Goal: Task Accomplishment & Management: Manage account settings

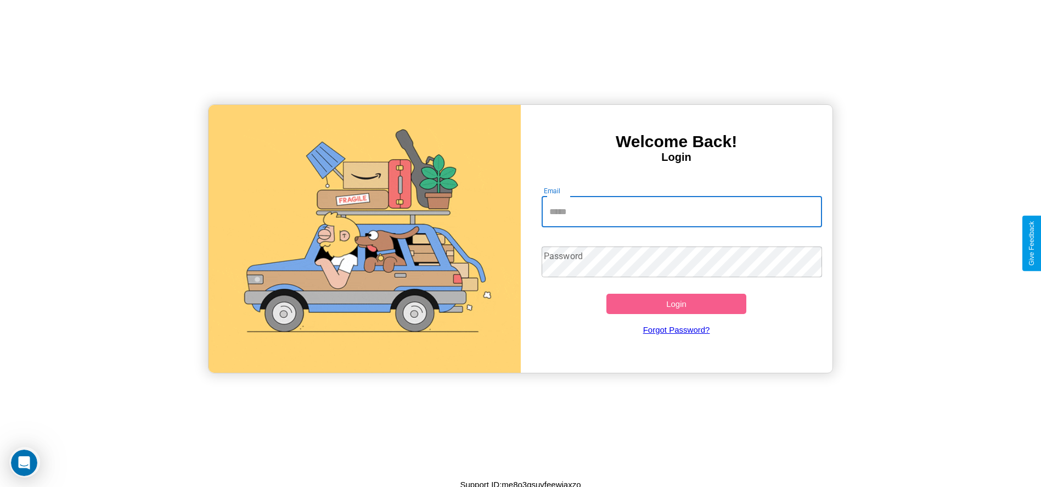
click at [681, 211] on input "Email" at bounding box center [682, 211] width 280 height 31
type input "**********"
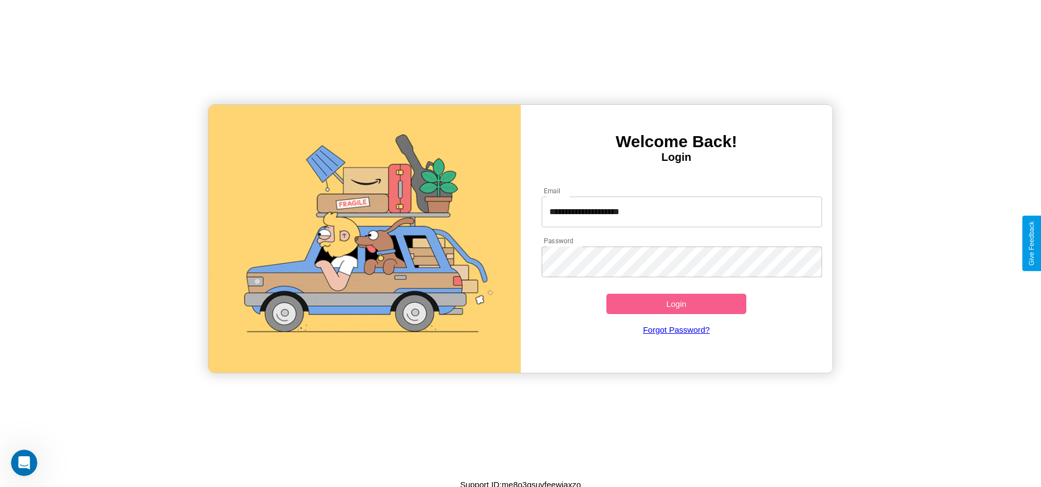
click at [676, 303] on button "Login" at bounding box center [676, 304] width 140 height 20
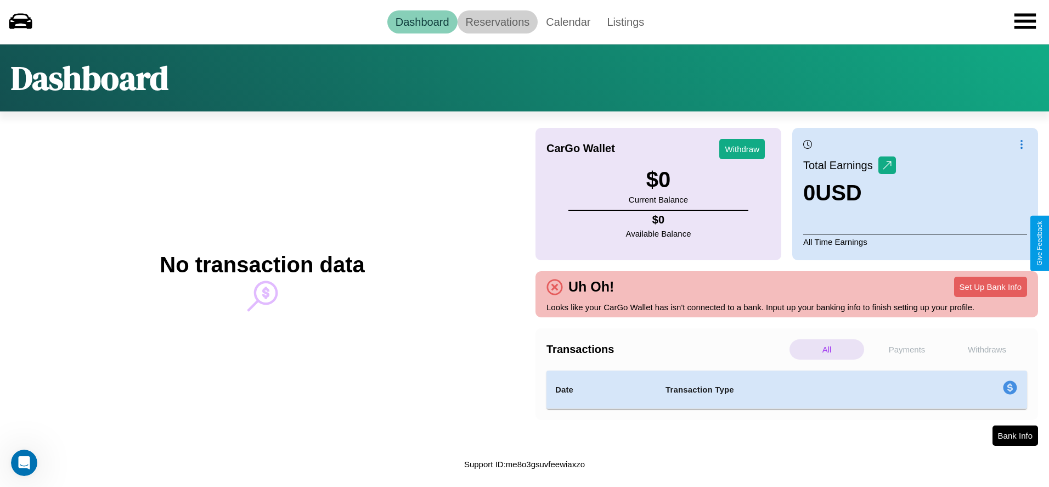
click at [497, 21] on link "Reservations" at bounding box center [498, 21] width 81 height 23
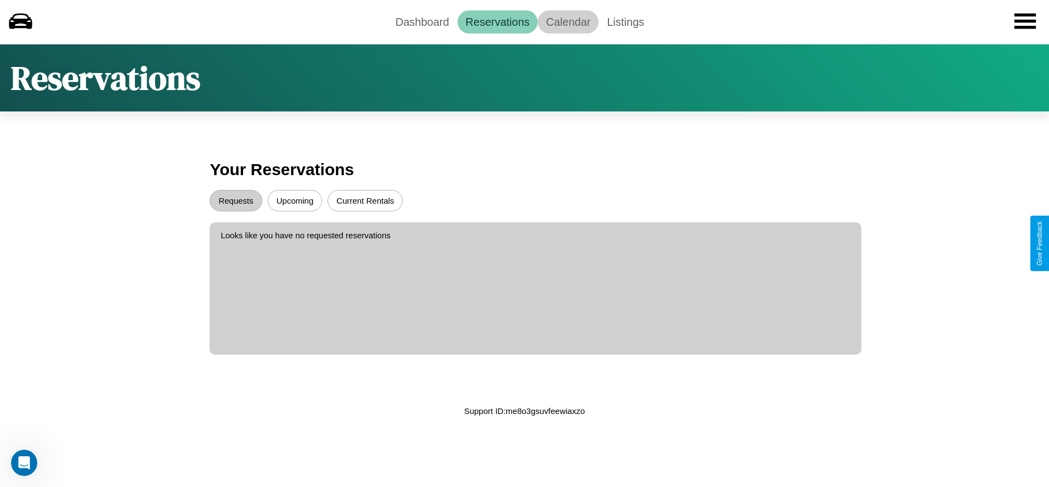
click at [568, 21] on link "Calendar" at bounding box center [568, 21] width 61 height 23
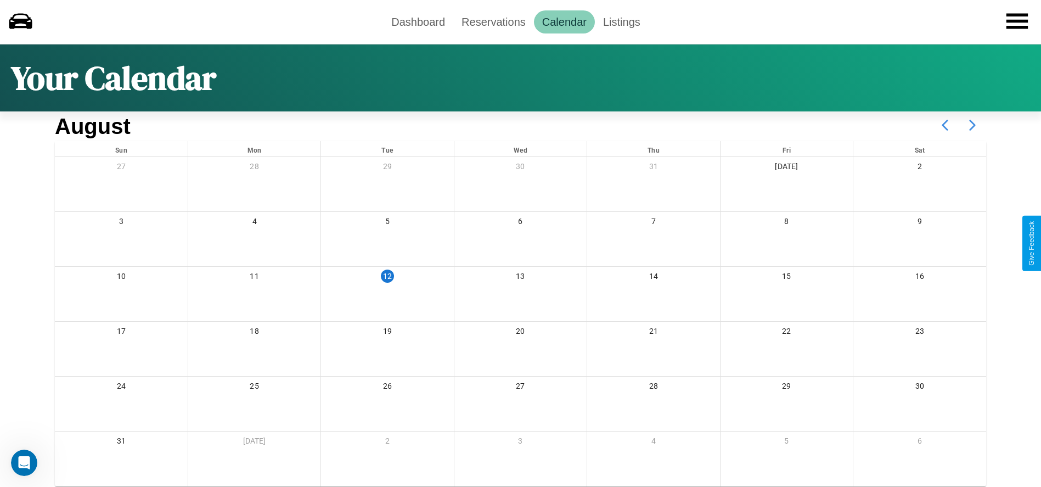
click at [972, 125] on icon at bounding box center [971, 124] width 27 height 27
